Goal: Task Accomplishment & Management: Complete application form

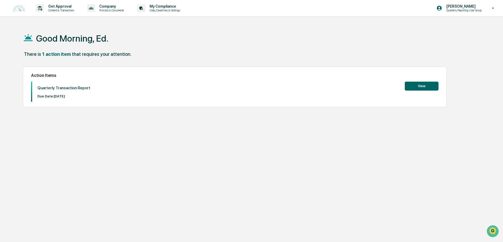
click at [422, 87] on button "View" at bounding box center [422, 86] width 34 height 9
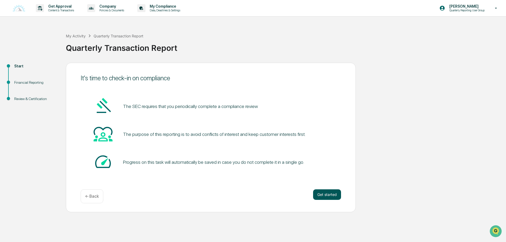
click at [326, 195] on button "Get started" at bounding box center [327, 194] width 28 height 11
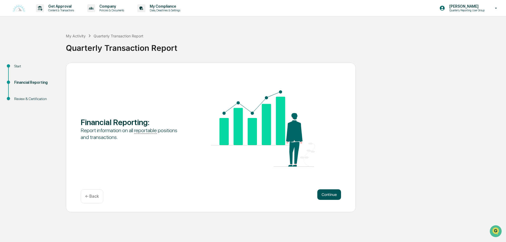
click at [328, 195] on button "Continue" at bounding box center [329, 194] width 24 height 11
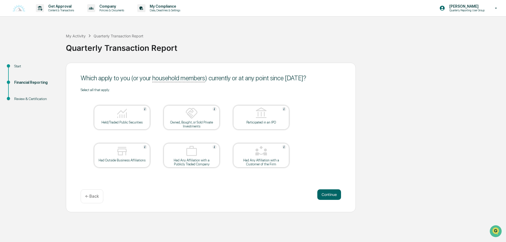
click at [127, 115] on img at bounding box center [122, 113] width 13 height 13
click at [80, 33] on div "My Activity Quarterly Transaction Report" at bounding box center [104, 36] width 77 height 6
click at [81, 35] on div "My Activity" at bounding box center [76, 36] width 20 height 4
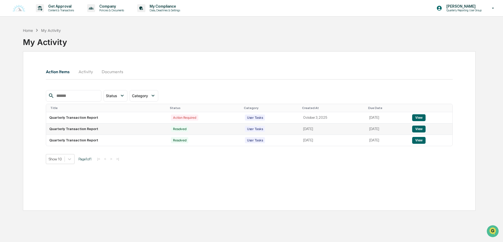
click at [421, 130] on button "View" at bounding box center [418, 129] width 13 height 7
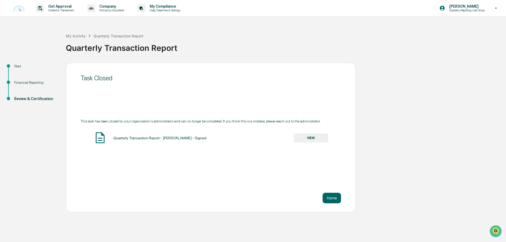
click at [306, 137] on button "VIEW" at bounding box center [311, 138] width 34 height 9
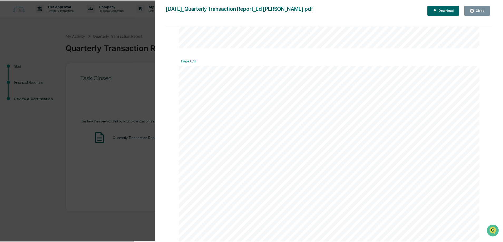
scroll to position [2212, 0]
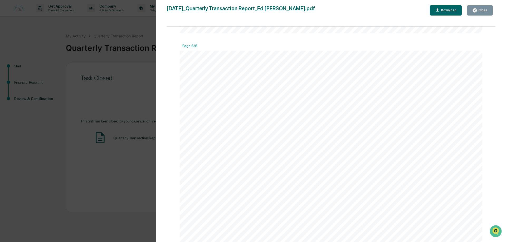
click at [476, 10] on icon "button" at bounding box center [475, 10] width 4 height 4
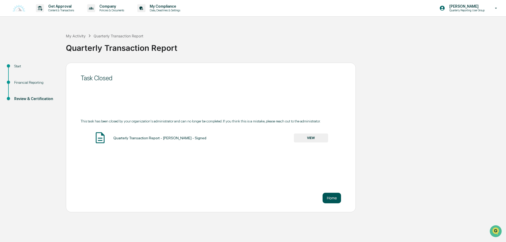
click at [331, 199] on button "Home" at bounding box center [331, 198] width 18 height 11
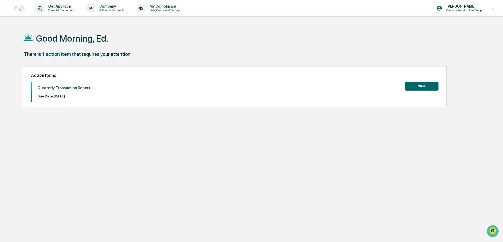
click at [420, 85] on button "View" at bounding box center [422, 86] width 34 height 9
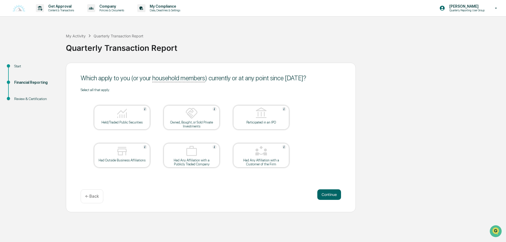
click at [132, 107] on div at bounding box center [122, 113] width 53 height 13
click at [331, 195] on button "Continue" at bounding box center [329, 194] width 24 height 11
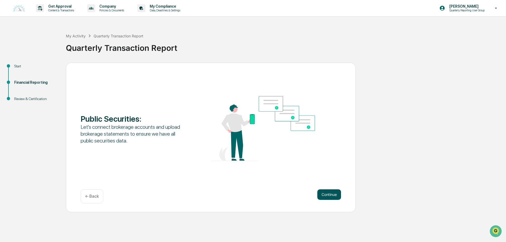
click at [327, 195] on button "Continue" at bounding box center [329, 194] width 24 height 11
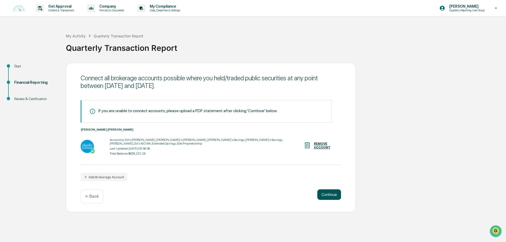
click at [329, 195] on button "Continue" at bounding box center [329, 194] width 24 height 11
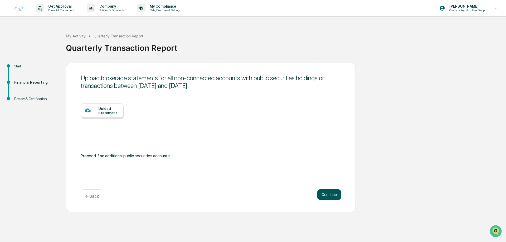
click at [331, 196] on button "Continue" at bounding box center [329, 194] width 24 height 11
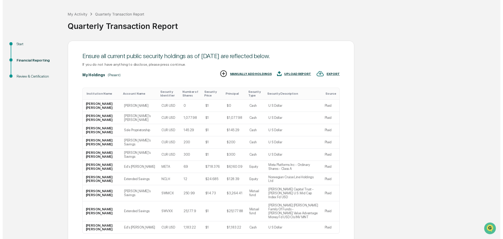
scroll to position [50, 0]
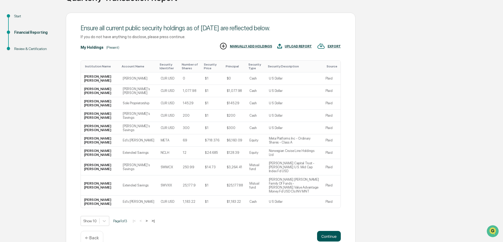
click at [331, 231] on button "Continue" at bounding box center [329, 236] width 24 height 11
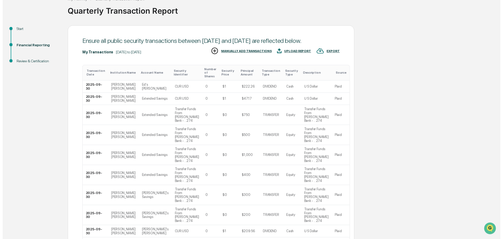
scroll to position [78, 0]
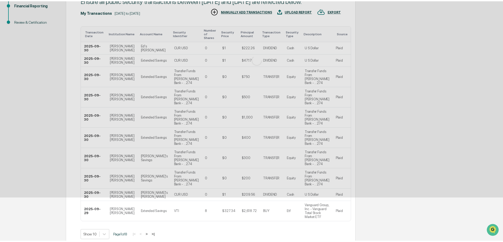
scroll to position [0, 0]
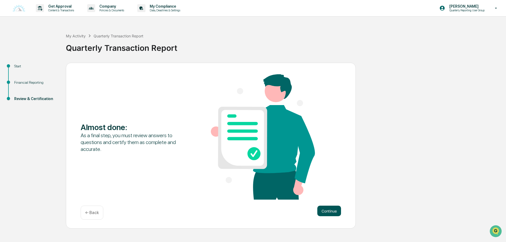
click at [330, 211] on button "Continue" at bounding box center [329, 211] width 24 height 11
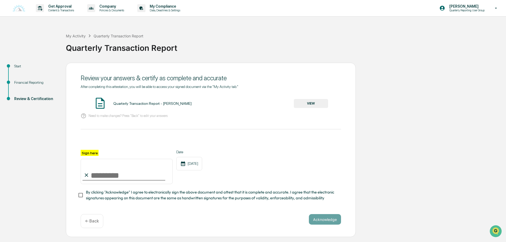
click at [106, 175] on input "Sign here" at bounding box center [127, 171] width 92 height 25
type input "**********"
click at [319, 219] on button "Acknowledge" at bounding box center [325, 219] width 32 height 11
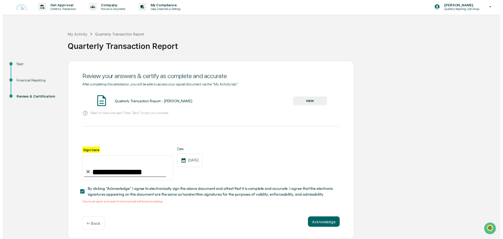
scroll to position [3, 0]
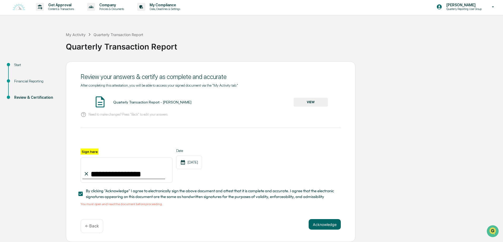
click at [153, 100] on div "Quarterly Transaction Report - [PERSON_NAME]" at bounding box center [152, 102] width 78 height 4
click at [321, 102] on button "VIEW" at bounding box center [311, 102] width 34 height 9
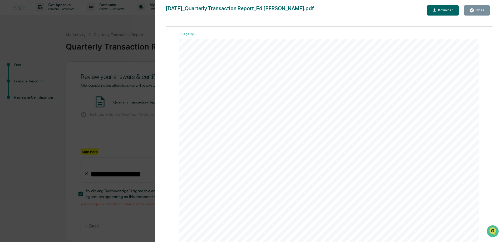
click at [479, 7] on button "Close" at bounding box center [477, 10] width 26 height 10
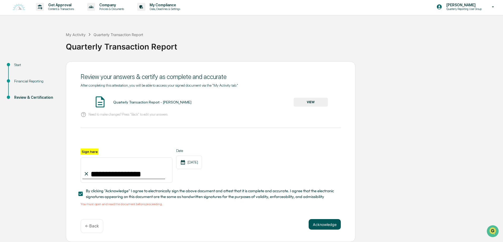
click at [325, 225] on button "Acknowledge" at bounding box center [325, 224] width 32 height 11
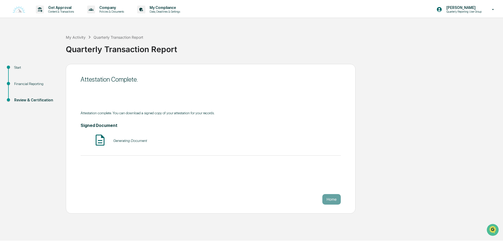
scroll to position [0, 0]
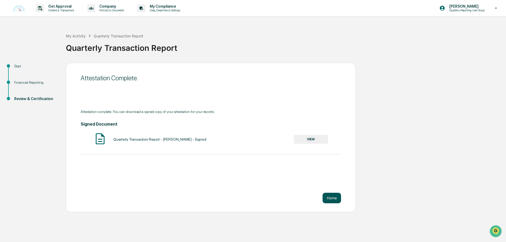
click at [328, 198] on button "Home" at bounding box center [331, 198] width 18 height 11
